Goal: Find contact information: Find contact information

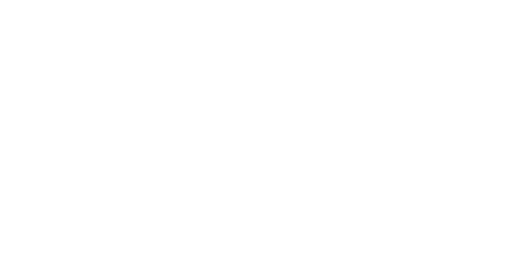
select select "Song"
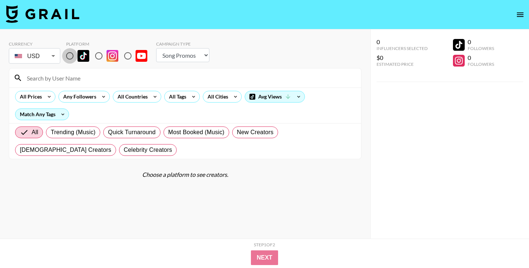
click at [72, 58] on input "radio" at bounding box center [69, 55] width 15 height 15
radio input "true"
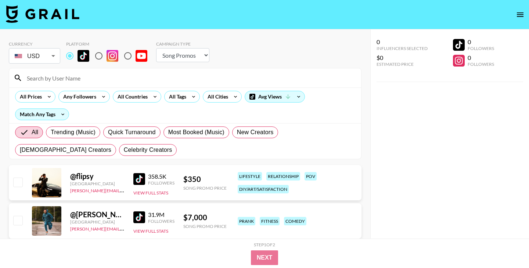
click at [87, 81] on input at bounding box center [189, 78] width 334 height 12
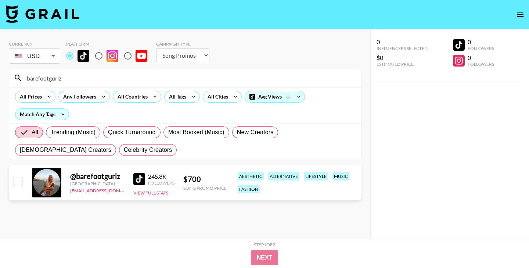
type input "barefootgurlz"
click at [68, 84] on div "barefootgurlz" at bounding box center [185, 77] width 352 height 19
click at [68, 80] on input "barefootgurlz" at bounding box center [189, 78] width 334 height 12
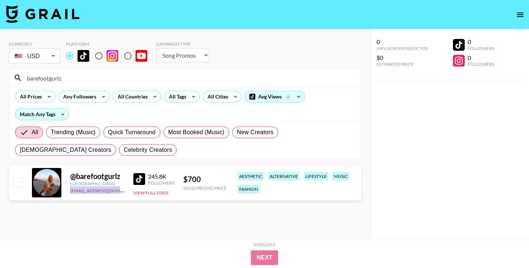
drag, startPoint x: 112, startPoint y: 191, endPoint x: 69, endPoint y: 192, distance: 42.6
click at [69, 192] on div "@ barefootgurlz [GEOGRAPHIC_DATA] [EMAIL_ADDRESS][DOMAIN_NAME] 245.8K Followers…" at bounding box center [185, 182] width 353 height 35
copy link "[EMAIL_ADDRESS][DOMAIN_NAME]"
